Goal: Task Accomplishment & Management: Manage account settings

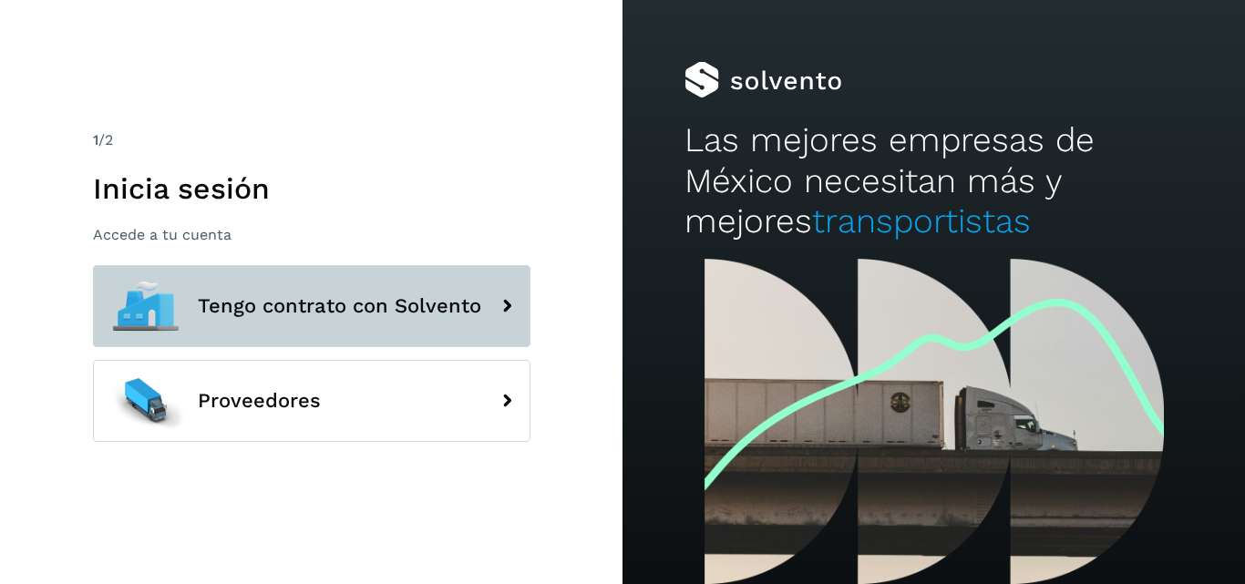
click at [393, 282] on button "Tengo contrato con Solvento" at bounding box center [312, 306] width 438 height 82
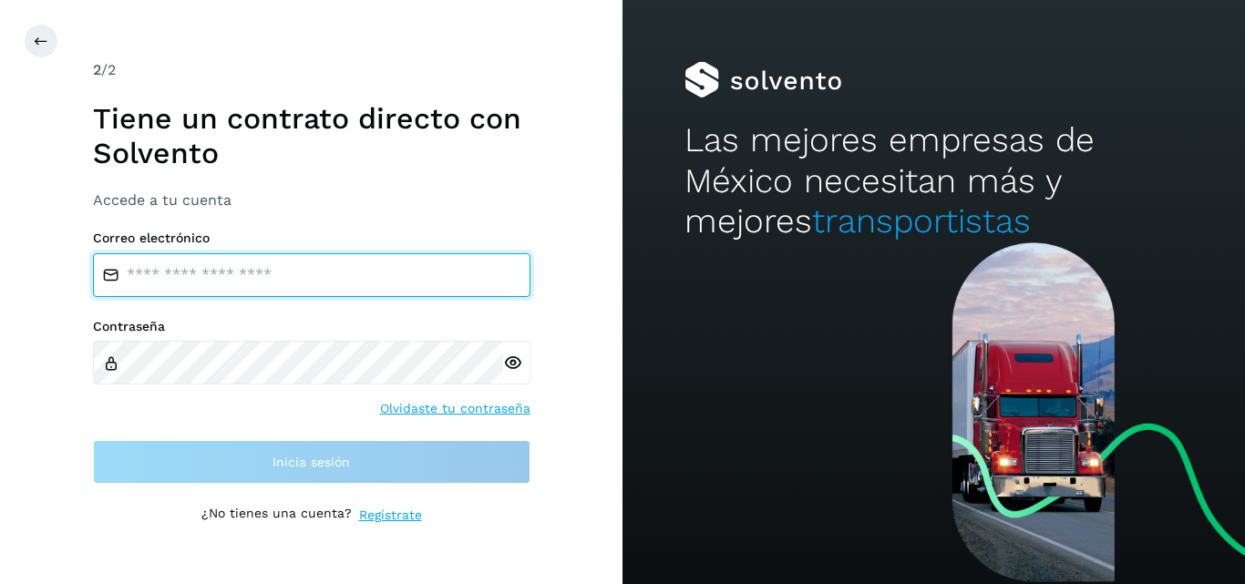
click at [332, 274] on input "email" at bounding box center [312, 275] width 438 height 44
type input "**********"
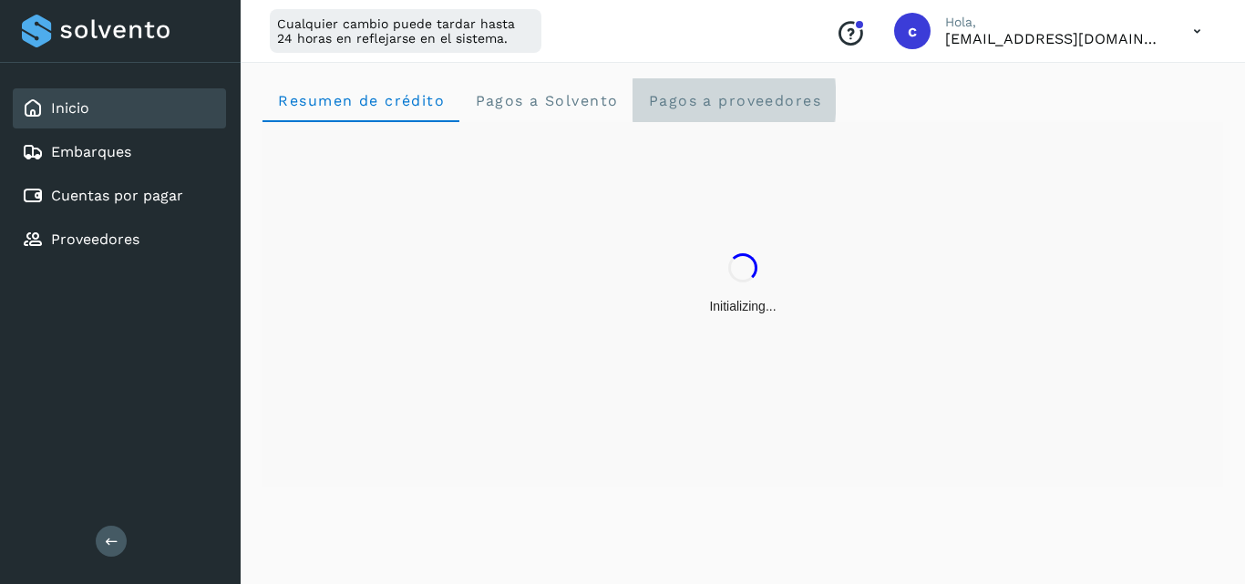
click at [746, 98] on span "Pagos a proveedores" at bounding box center [734, 100] width 174 height 17
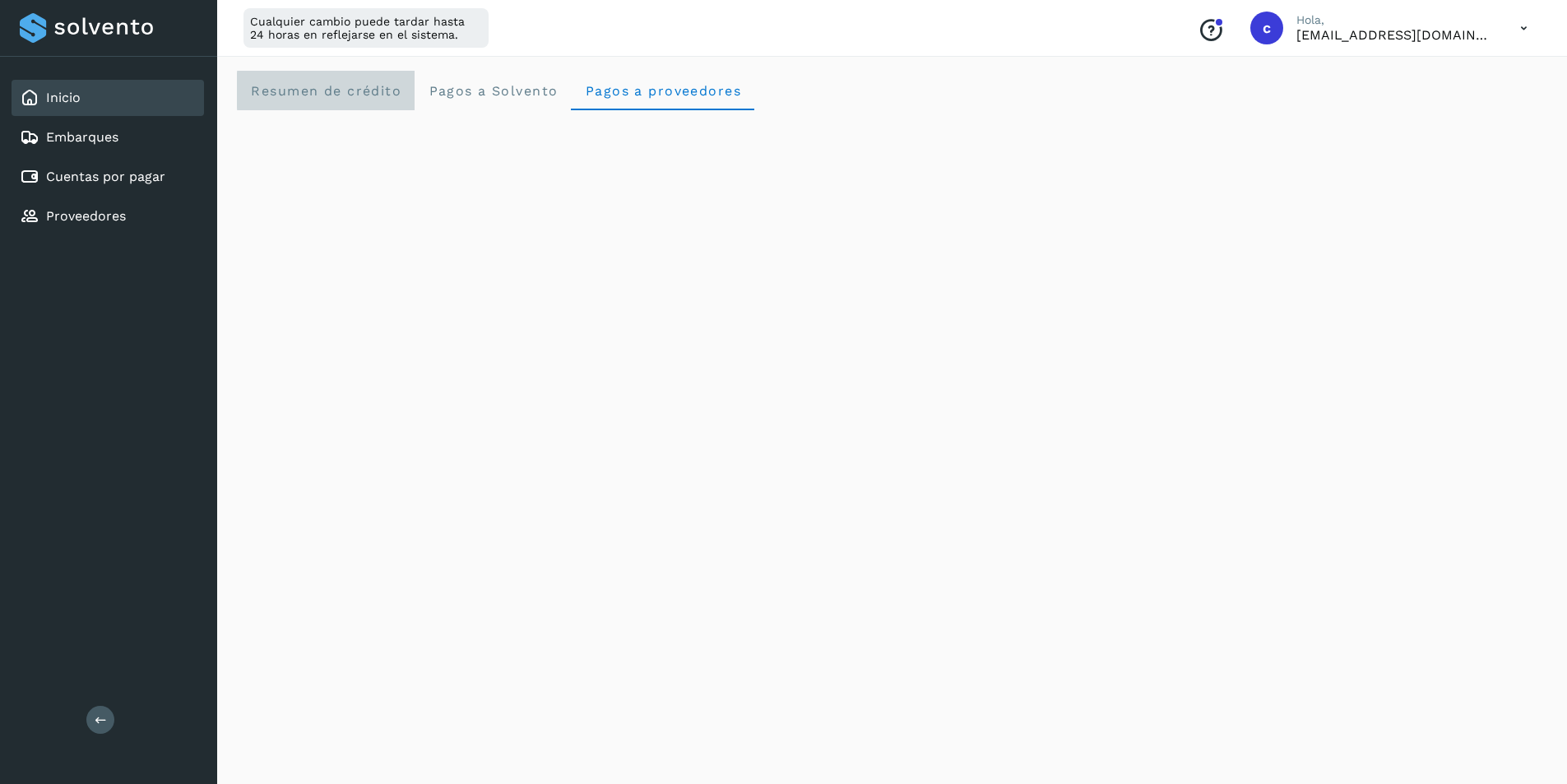
click at [308, 94] on span "Resumen de crédito" at bounding box center [326, 90] width 152 height 15
click at [719, 90] on span "Pagos a proveedores" at bounding box center [663, 90] width 157 height 15
